Goal: Transaction & Acquisition: Book appointment/travel/reservation

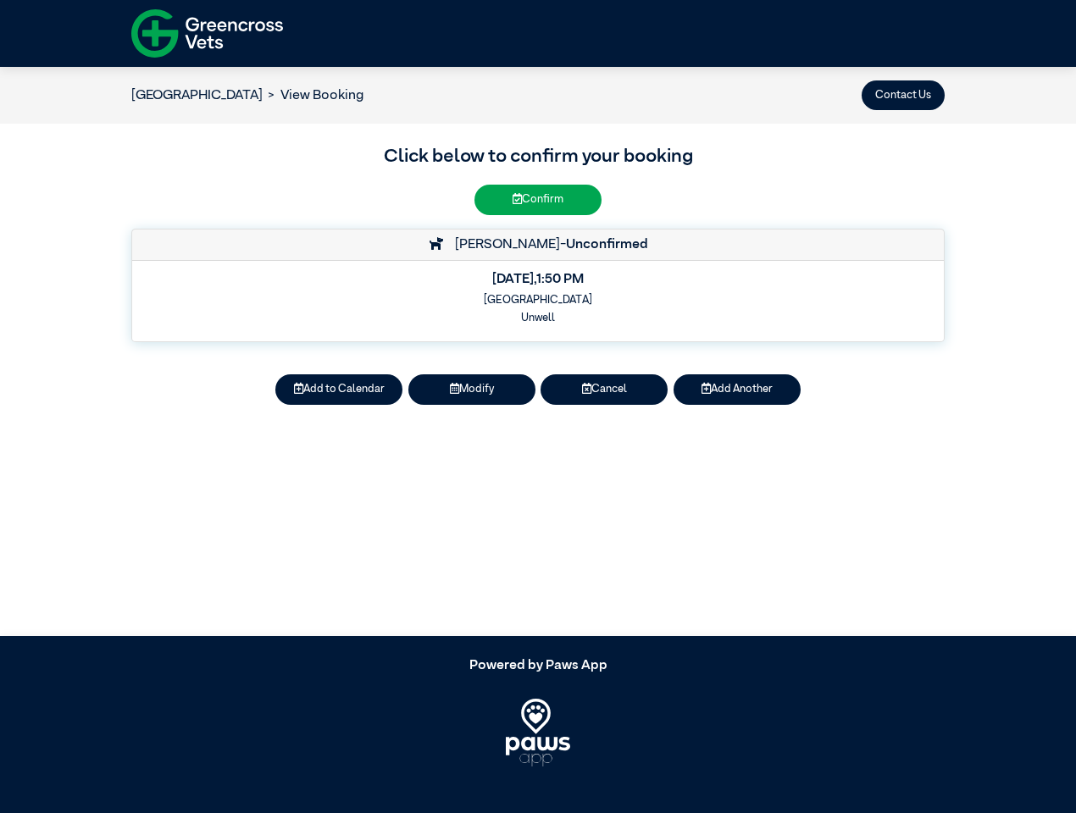
click at [903, 95] on button "Contact Us" at bounding box center [902, 95] width 83 height 30
click at [339, 390] on button "Add to Calendar" at bounding box center [338, 389] width 127 height 30
click at [472, 390] on button "Modify" at bounding box center [471, 389] width 127 height 30
click at [604, 390] on button "Cancel" at bounding box center [603, 389] width 127 height 30
click at [737, 390] on button "Add Another" at bounding box center [736, 389] width 127 height 30
